Goal: Information Seeking & Learning: Learn about a topic

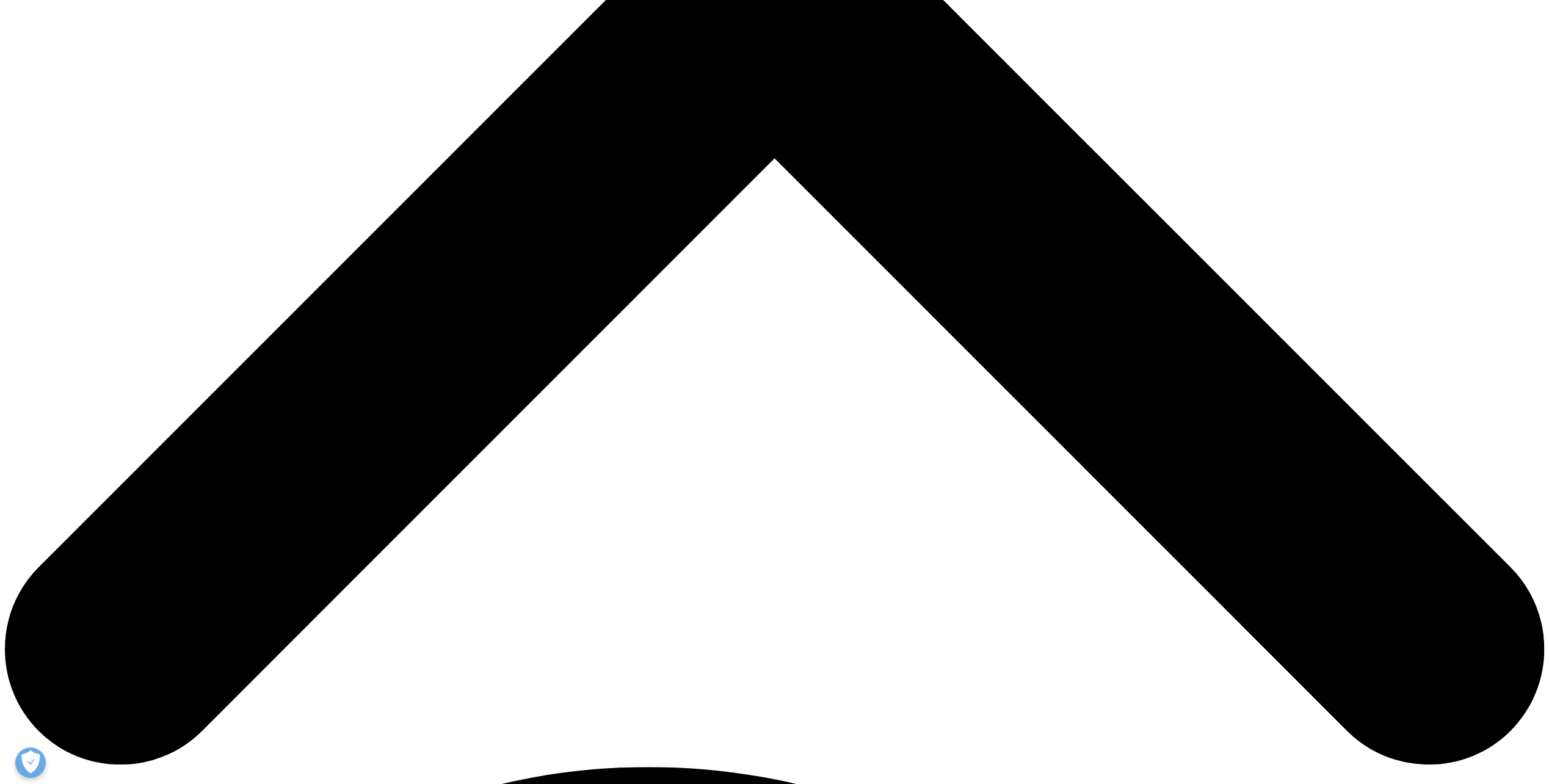
scroll to position [714, 0]
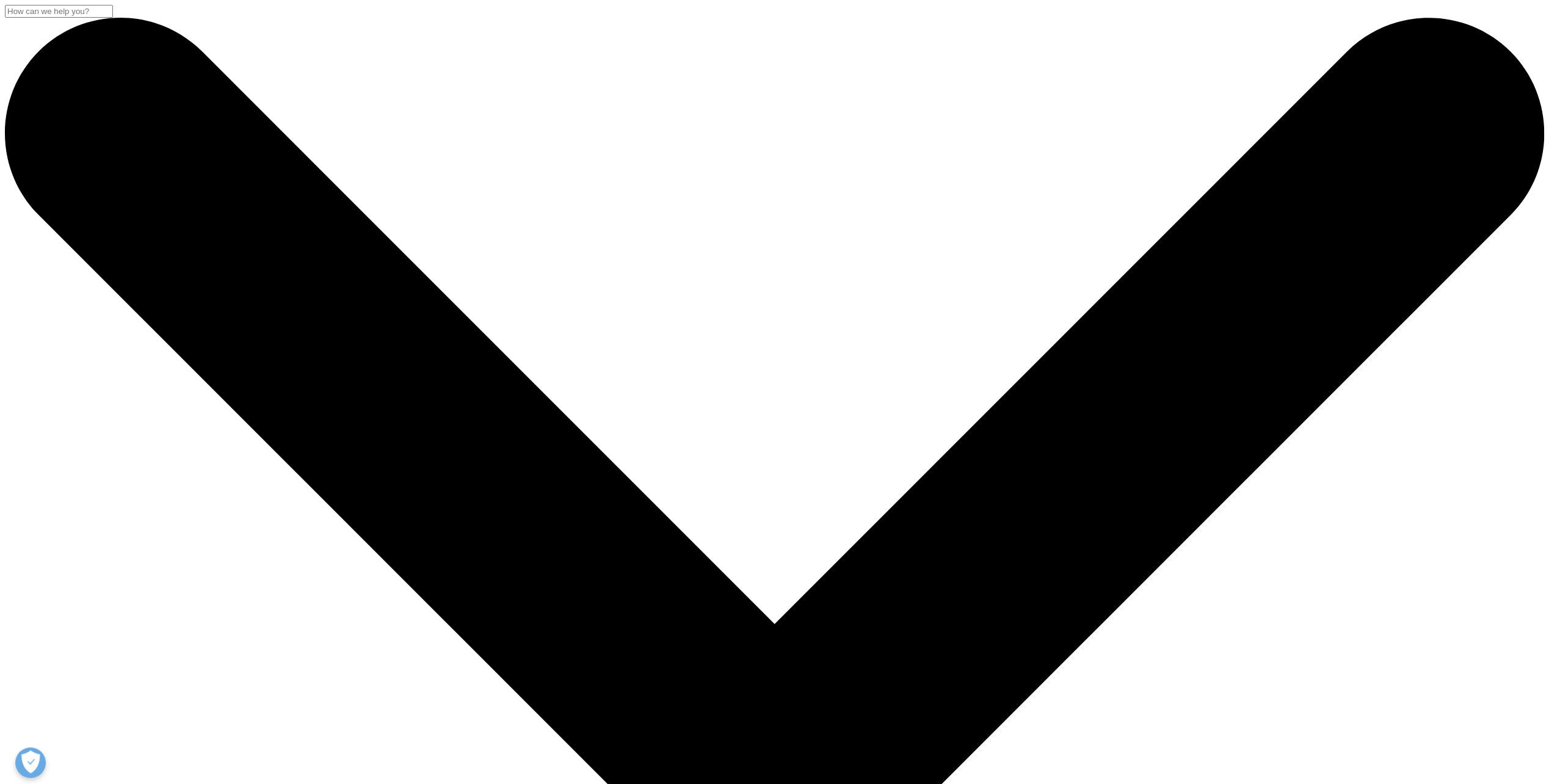
scroll to position [1089, 0]
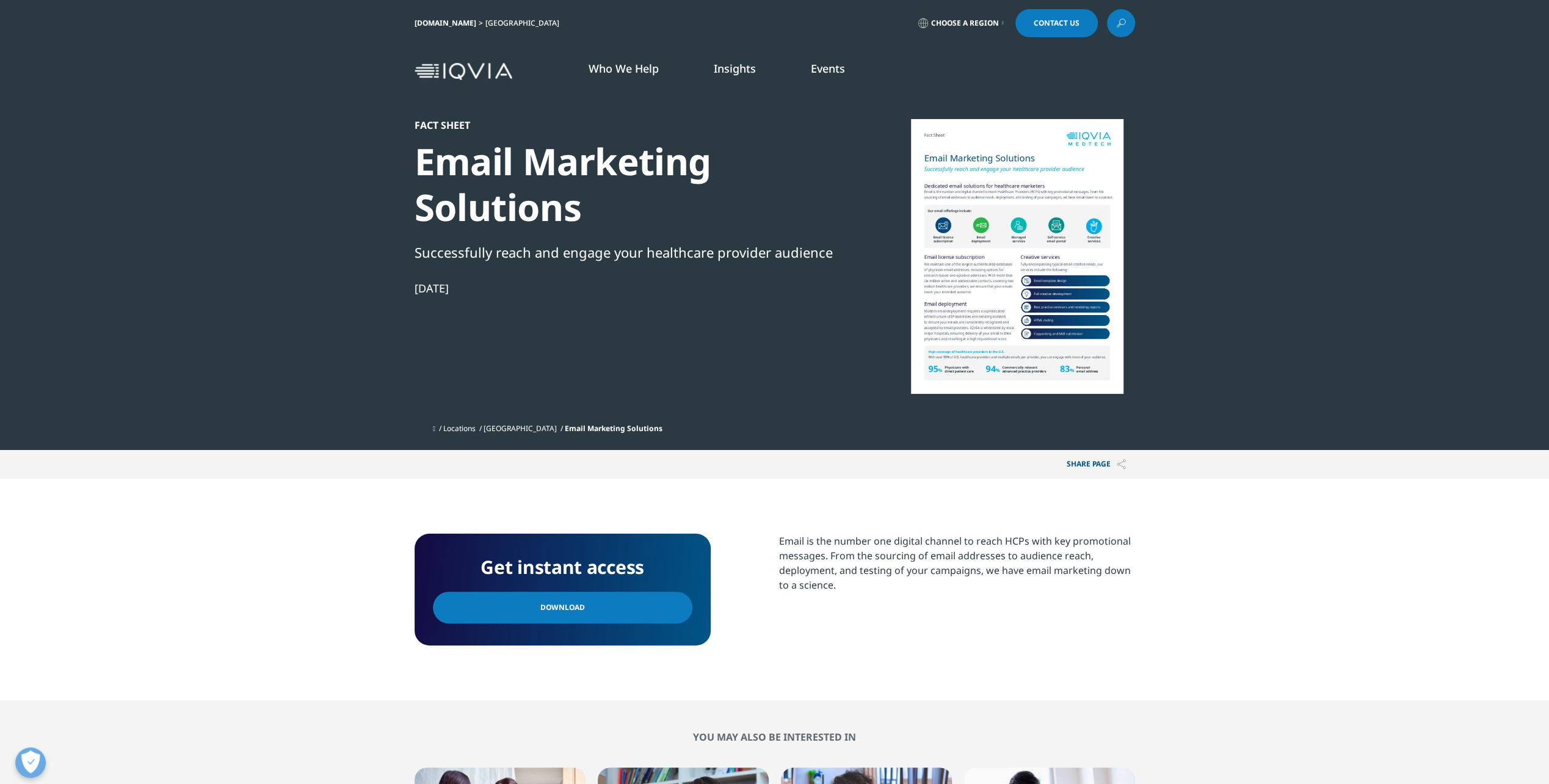
scroll to position [111, 720]
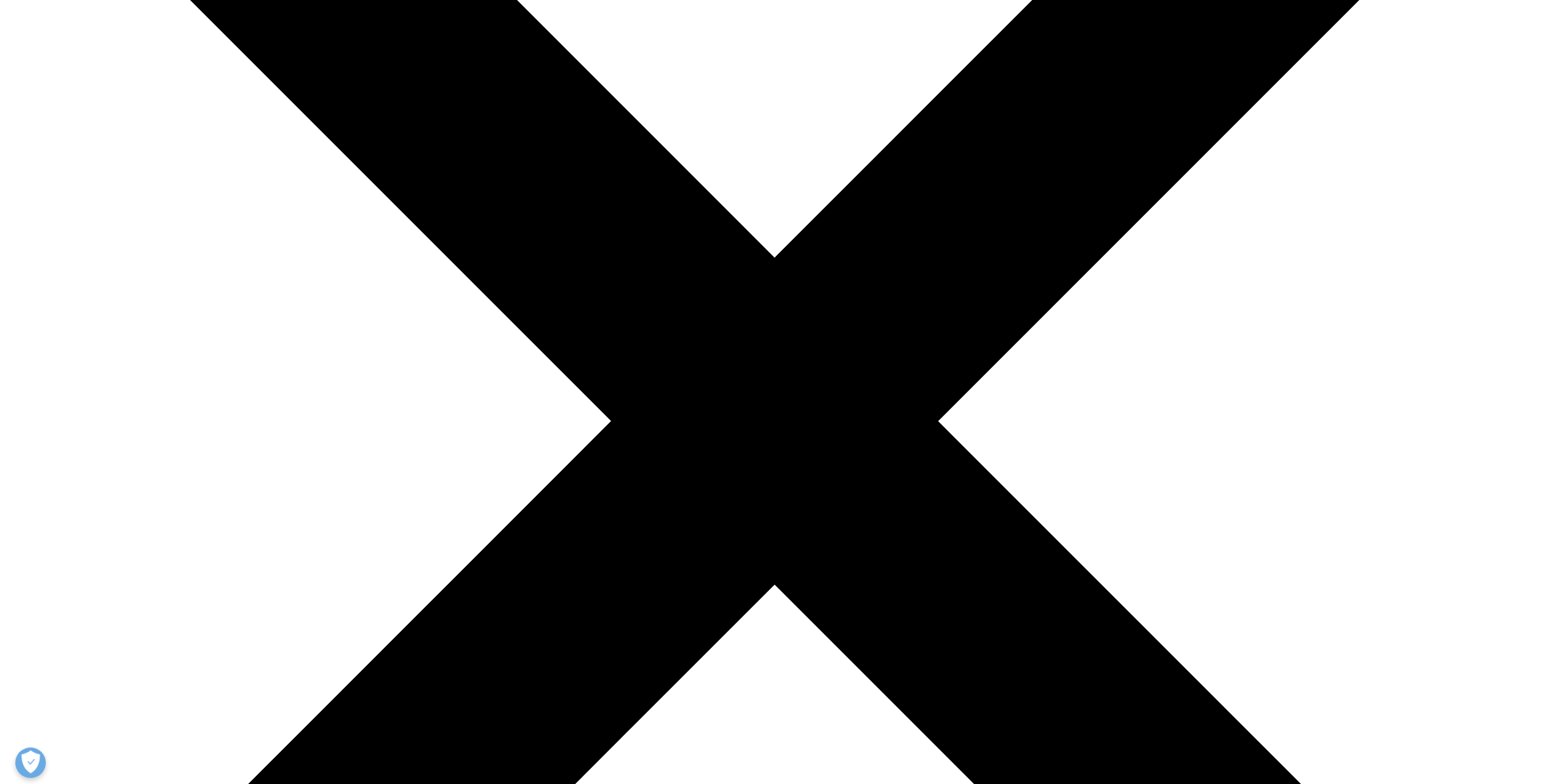
scroll to position [1067, 0]
